Goal: Transaction & Acquisition: Subscribe to service/newsletter

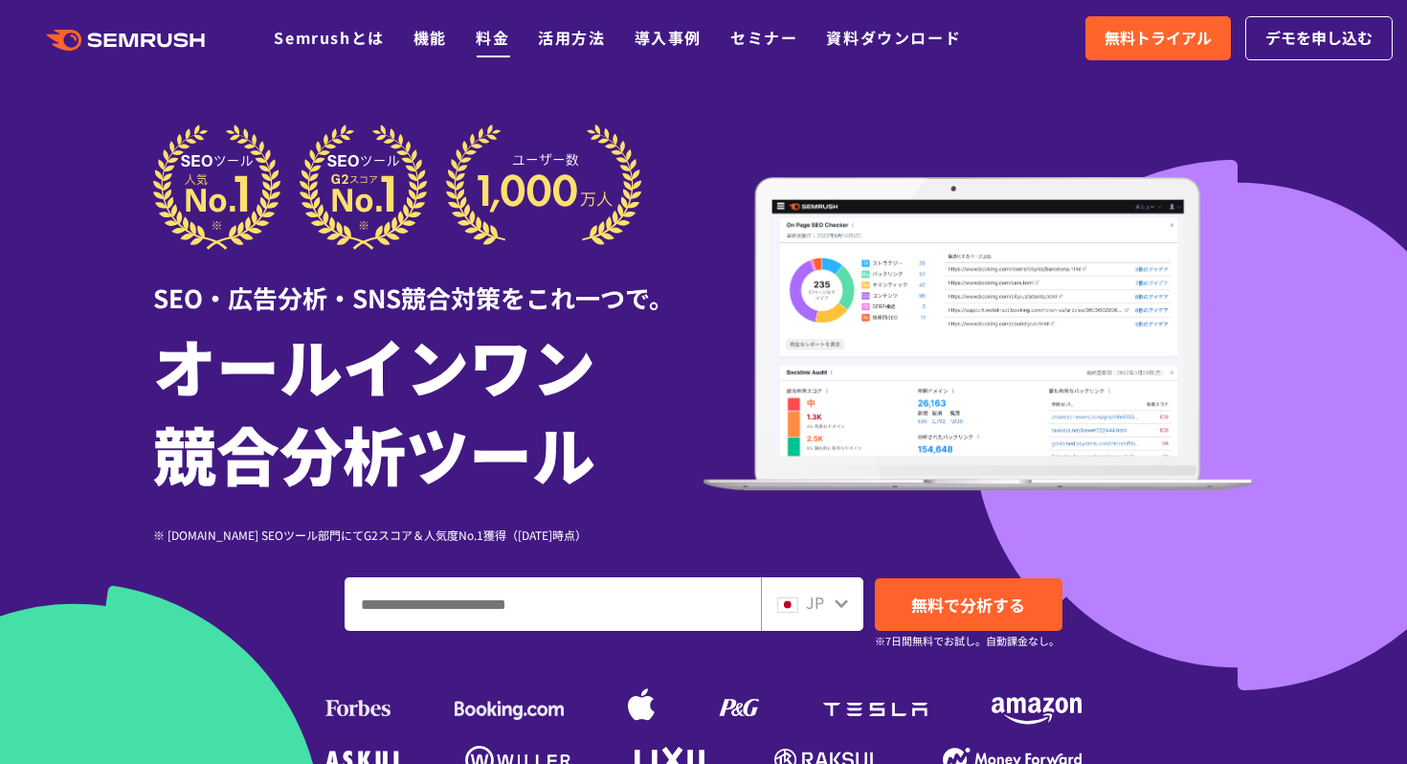
click at [494, 41] on link "料金" at bounding box center [493, 37] width 34 height 23
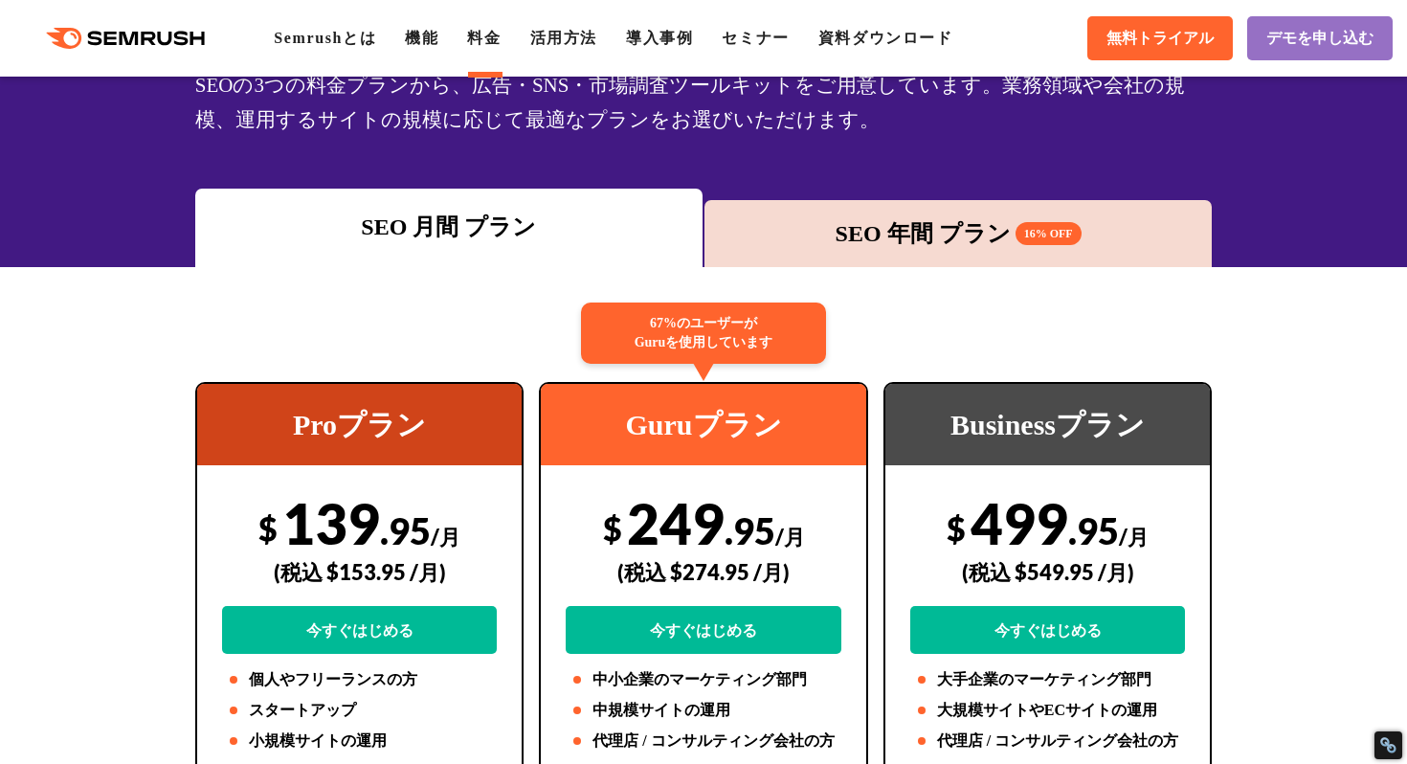
scroll to position [163, 0]
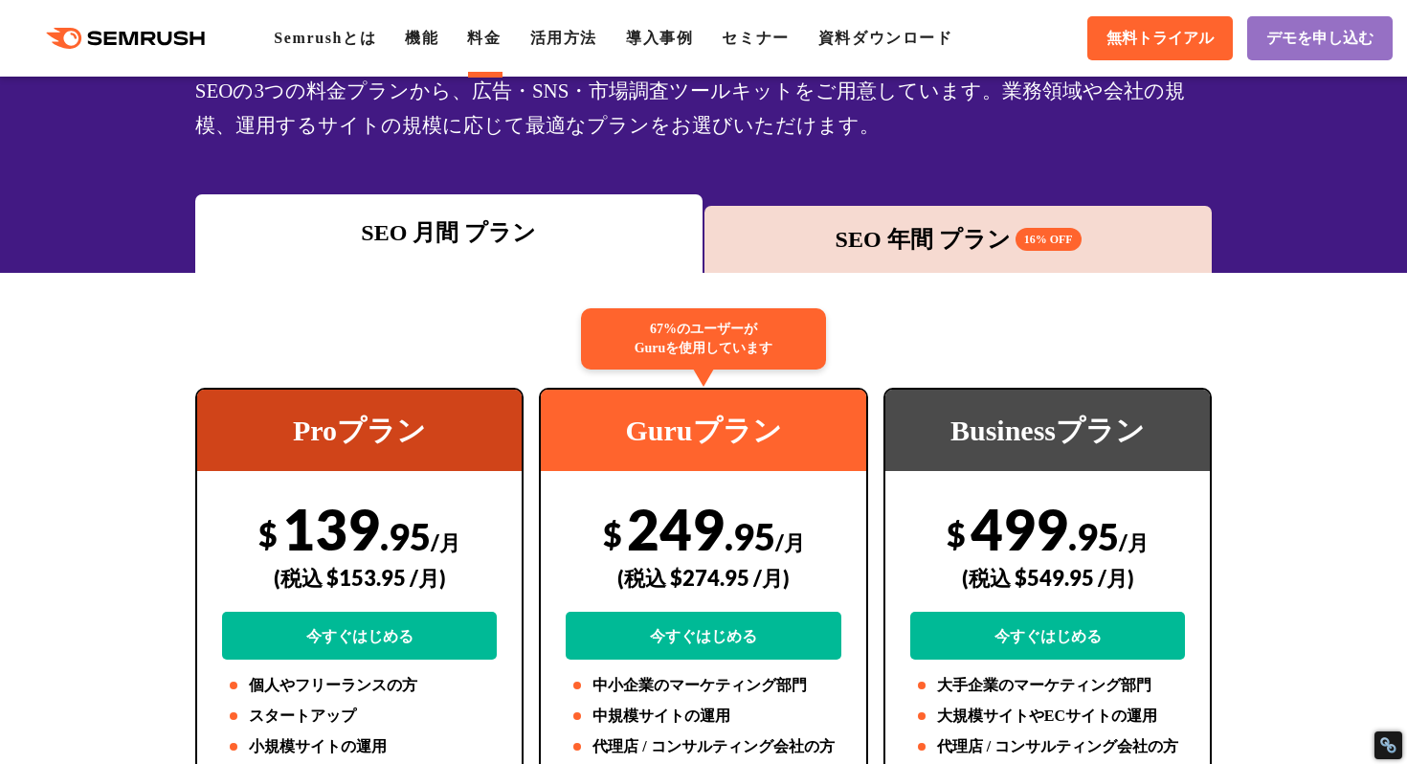
click at [869, 257] on div "SEO 年間 プラン 16% OFF" at bounding box center [958, 239] width 507 height 67
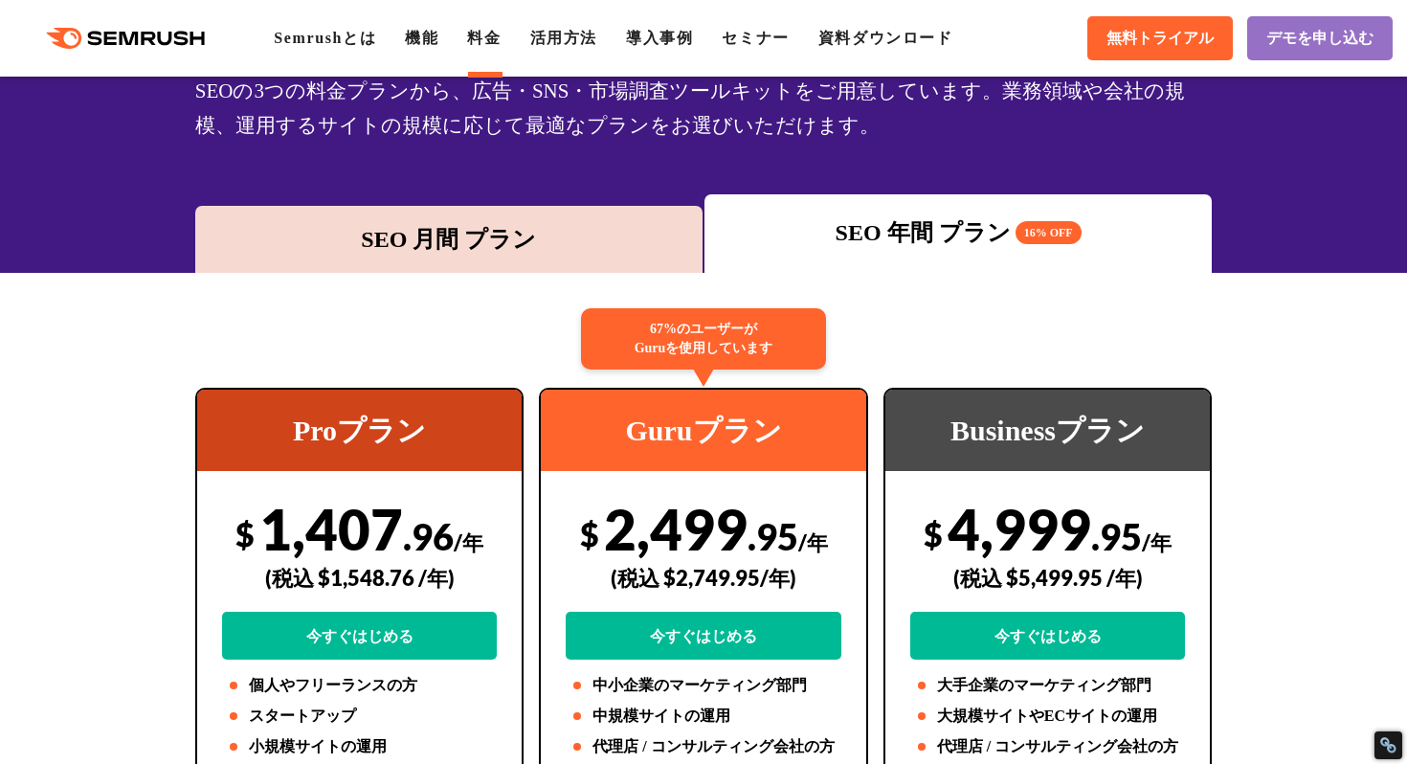
click at [653, 251] on div "SEO 月間 プラン" at bounding box center [449, 239] width 488 height 34
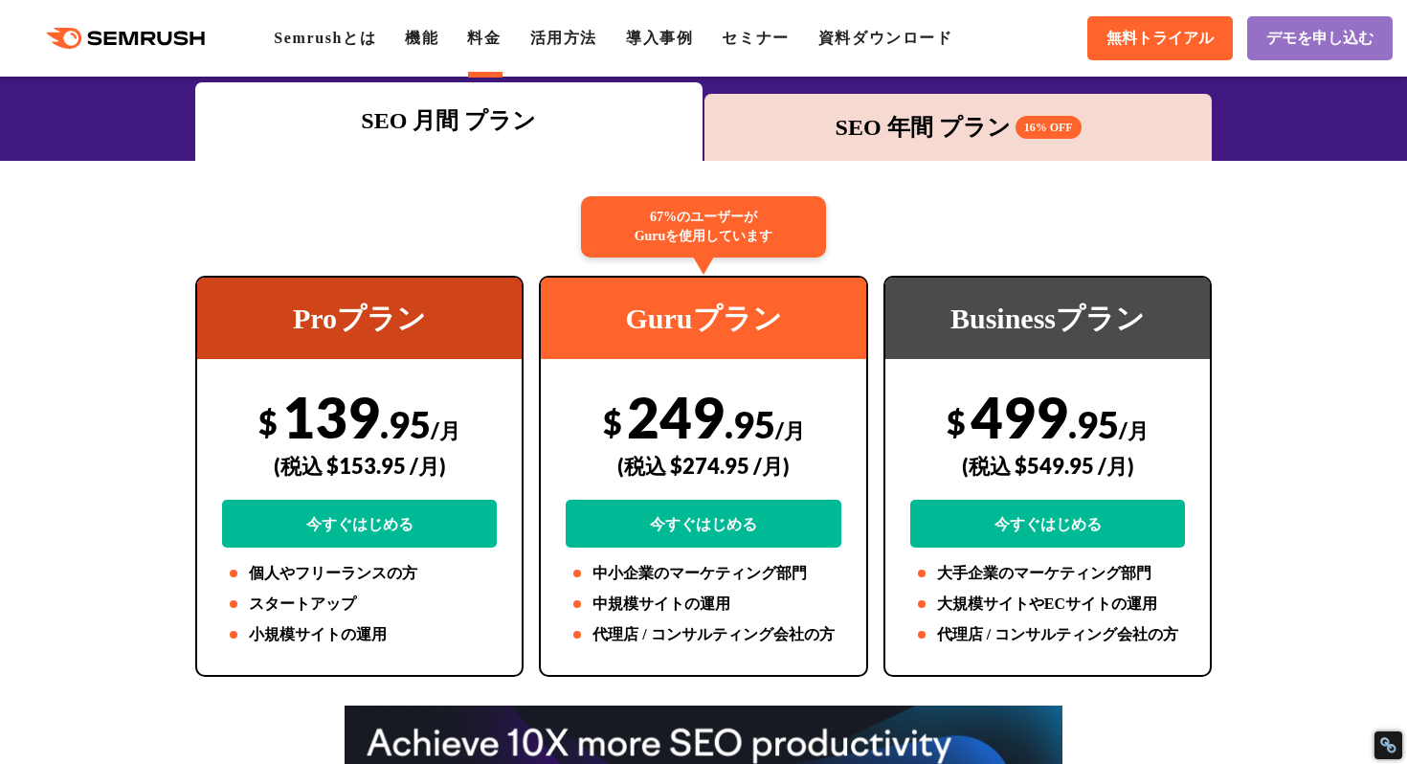
scroll to position [279, 0]
